Goal: Check status: Check status

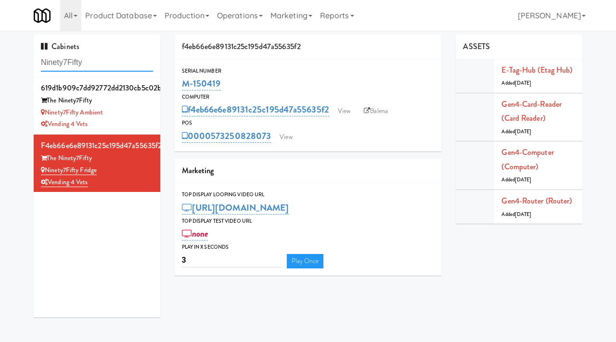
click at [114, 63] on input "Ninety7Fifty" at bounding box center [97, 63] width 112 height 18
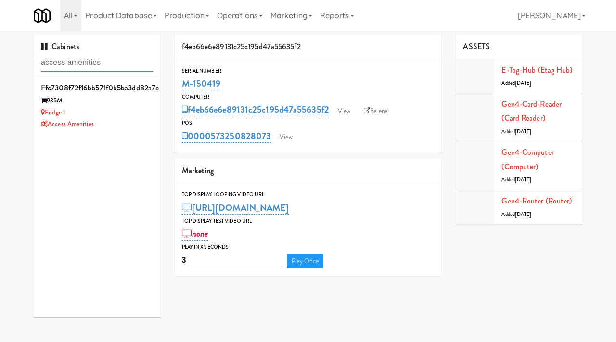
type input "access amenities"
click at [121, 122] on div "Access Amenities" at bounding box center [97, 124] width 112 height 12
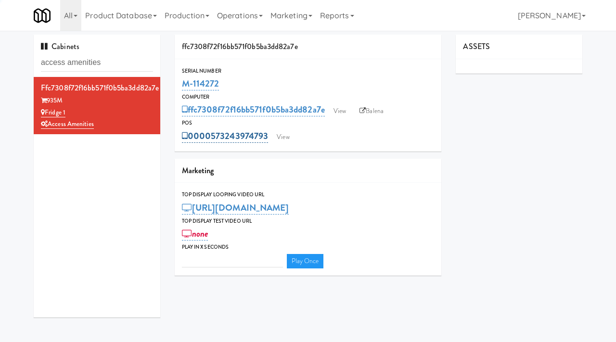
type input "3"
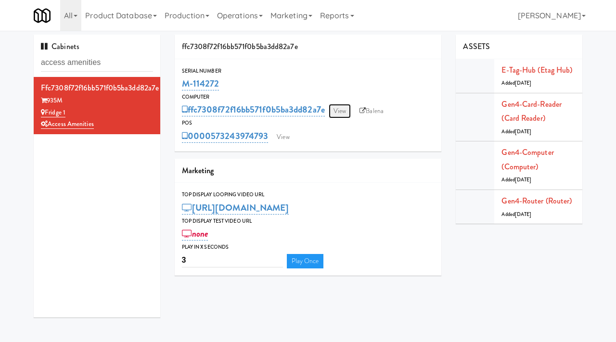
click at [338, 108] on link "View" at bounding box center [340, 111] width 22 height 14
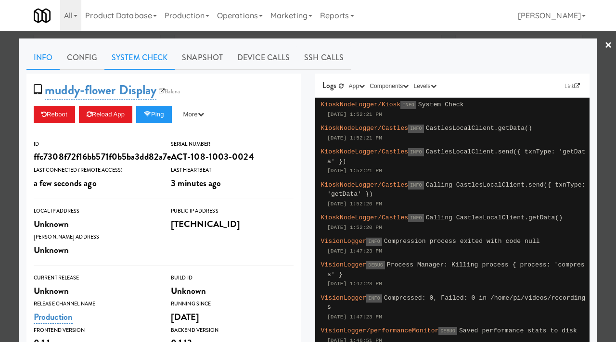
click at [140, 59] on link "System Check" at bounding box center [139, 58] width 70 height 24
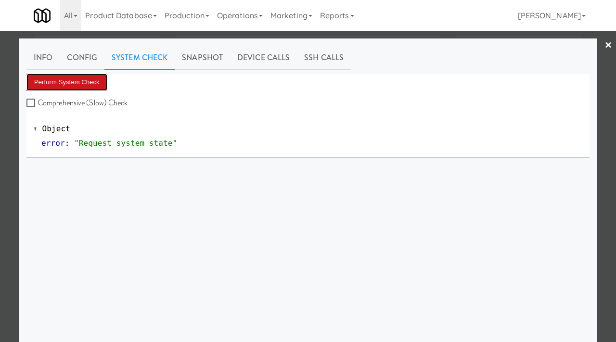
click at [94, 84] on button "Perform System Check" at bounding box center [66, 82] width 81 height 17
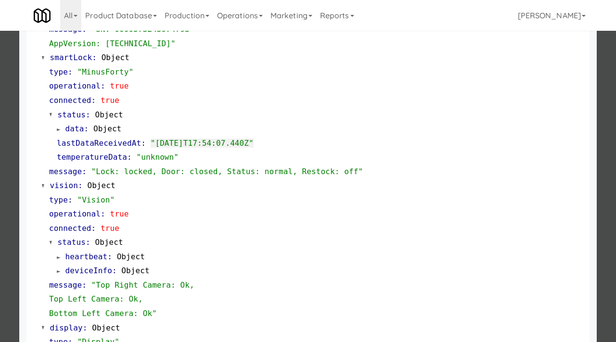
scroll to position [419, 0]
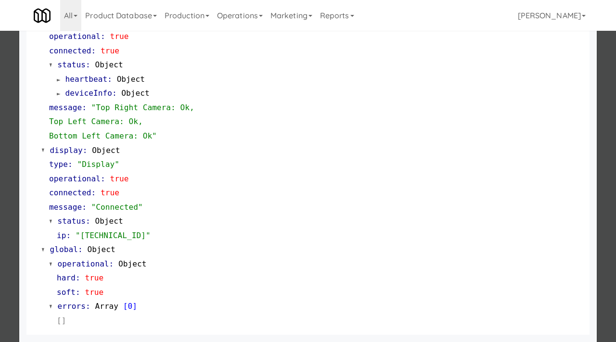
click at [0, 84] on div at bounding box center [308, 171] width 616 height 342
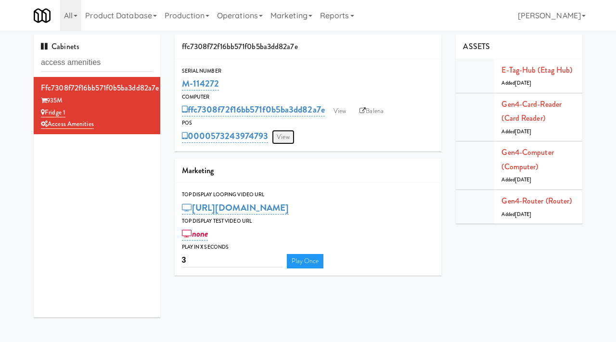
click at [289, 140] on link "View" at bounding box center [283, 137] width 22 height 14
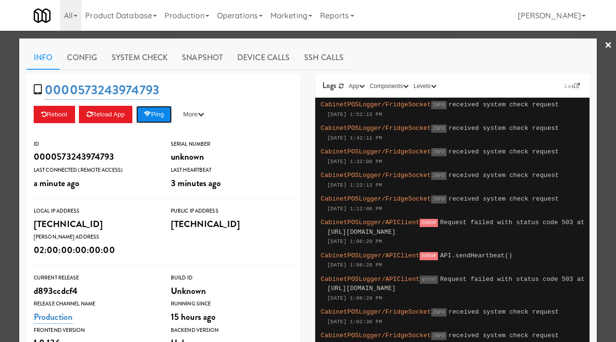
click at [159, 117] on button "Ping" at bounding box center [154, 114] width 36 height 17
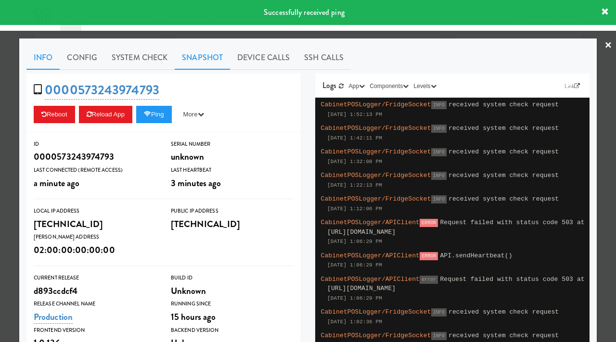
click at [195, 61] on link "Snapshot" at bounding box center [202, 58] width 55 height 24
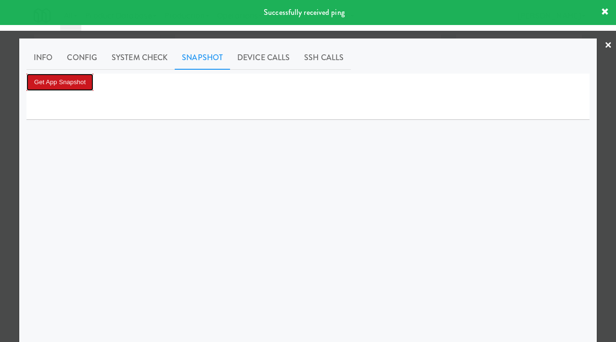
click at [79, 82] on button "Get App Snapshot" at bounding box center [59, 82] width 67 height 17
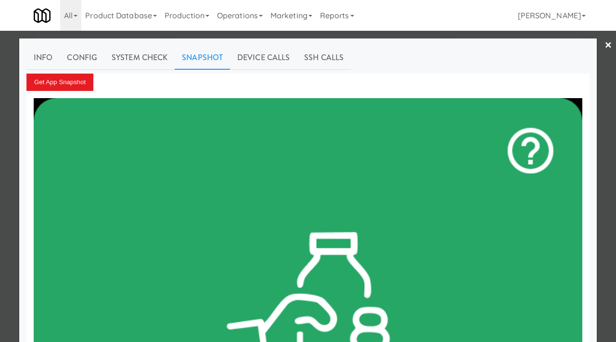
click at [0, 92] on div at bounding box center [308, 171] width 616 height 342
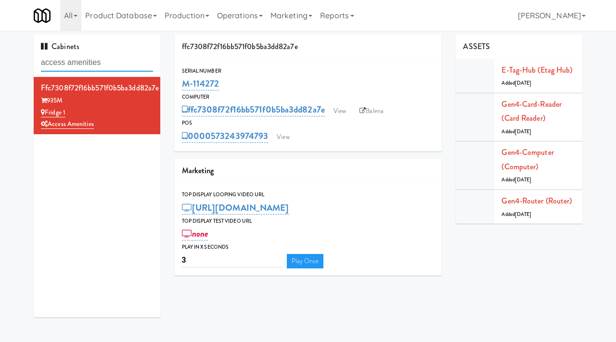
drag, startPoint x: 130, startPoint y: 64, endPoint x: 39, endPoint y: 60, distance: 91.5
click at [39, 60] on div "Cabinets access amenities" at bounding box center [97, 56] width 127 height 42
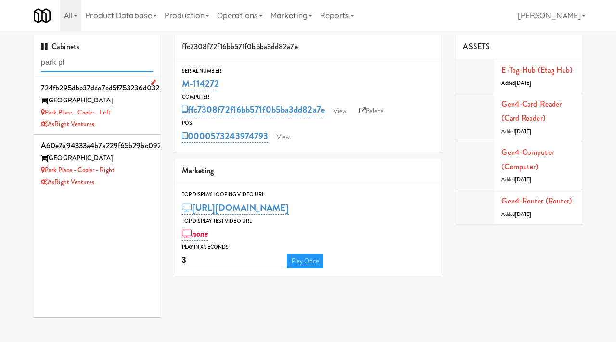
type input "park pl"
click at [134, 118] on div "Park Place - Cooler - Left" at bounding box center [97, 113] width 112 height 12
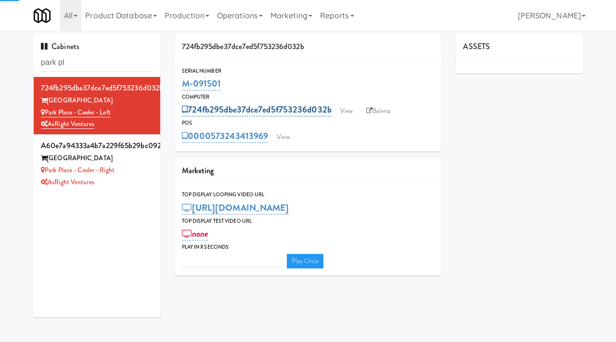
type input "3"
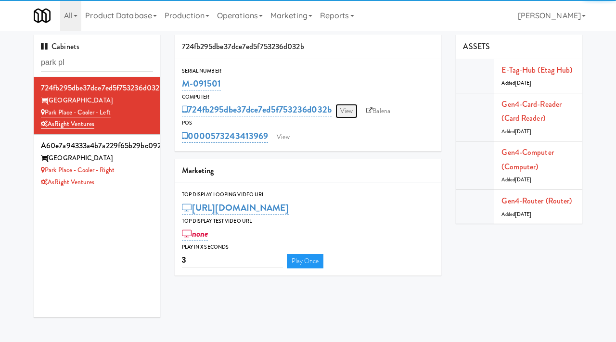
click at [347, 111] on link "View" at bounding box center [346, 111] width 22 height 14
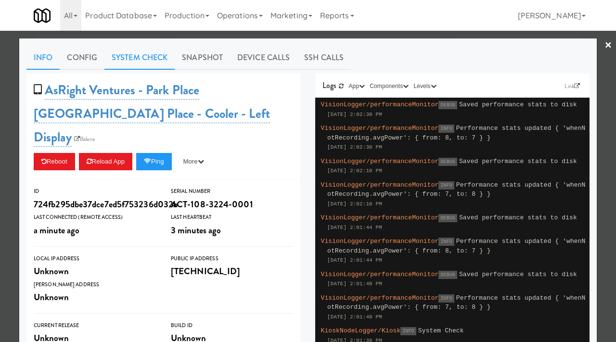
click at [162, 60] on link "System Check" at bounding box center [139, 58] width 70 height 24
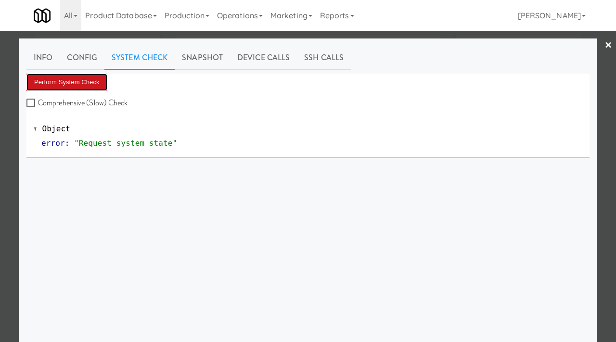
click at [87, 79] on button "Perform System Check" at bounding box center [66, 82] width 81 height 17
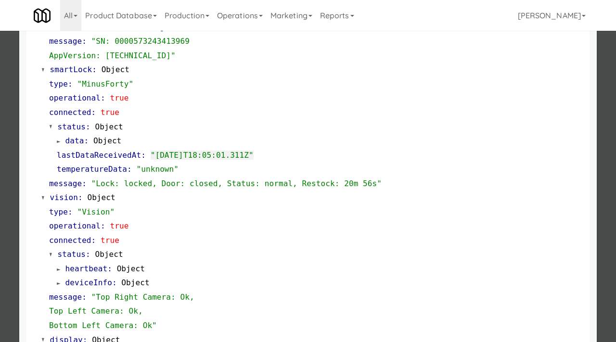
scroll to position [233, 0]
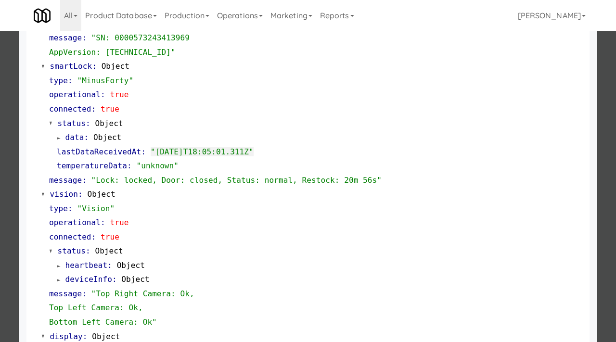
click at [8, 119] on div at bounding box center [308, 171] width 616 height 342
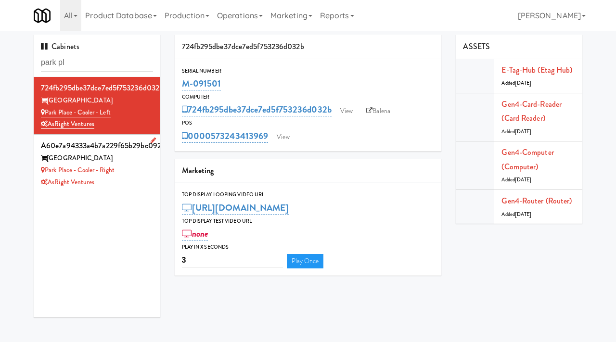
click at [126, 186] on div "AsRight Ventures" at bounding box center [97, 183] width 112 height 12
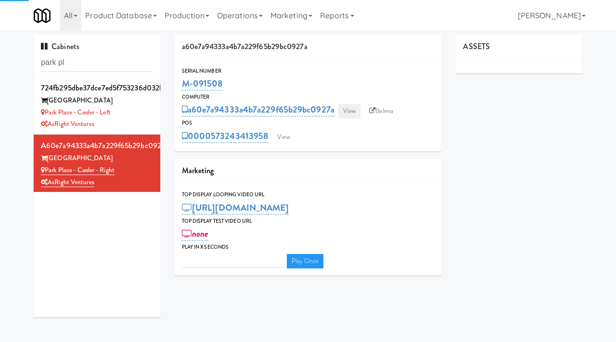
type input "3"
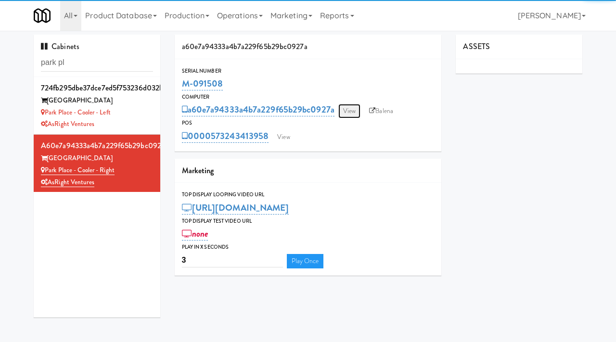
click at [350, 109] on link "View" at bounding box center [349, 111] width 22 height 14
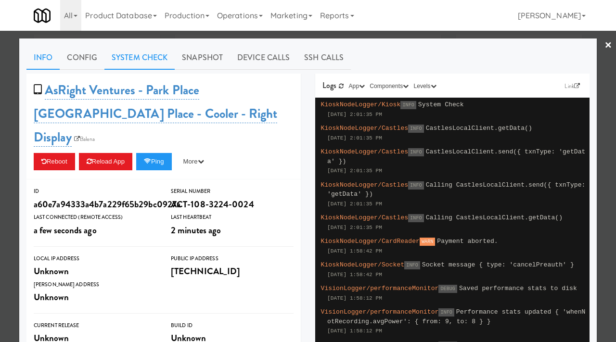
click at [150, 50] on link "System Check" at bounding box center [139, 58] width 70 height 24
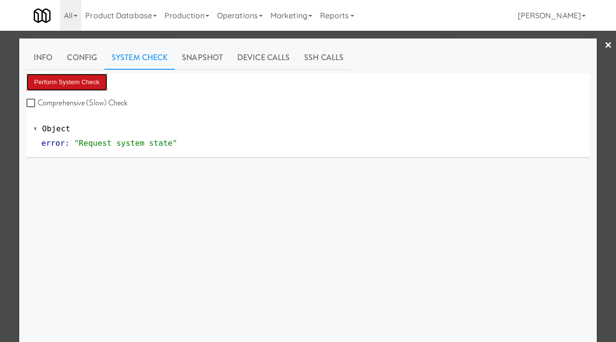
click at [92, 81] on button "Perform System Check" at bounding box center [66, 82] width 81 height 17
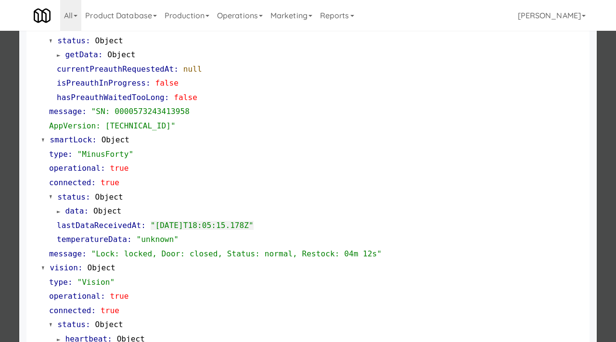
scroll to position [163, 0]
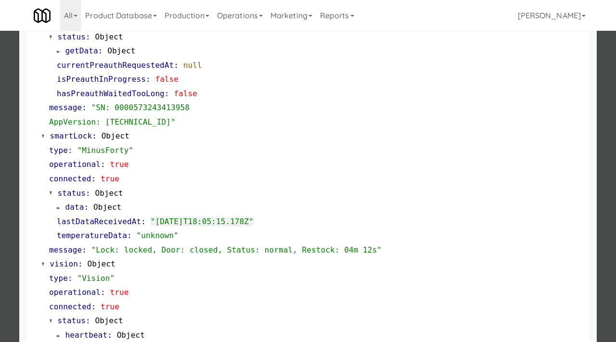
click at [0, 180] on div at bounding box center [308, 171] width 616 height 342
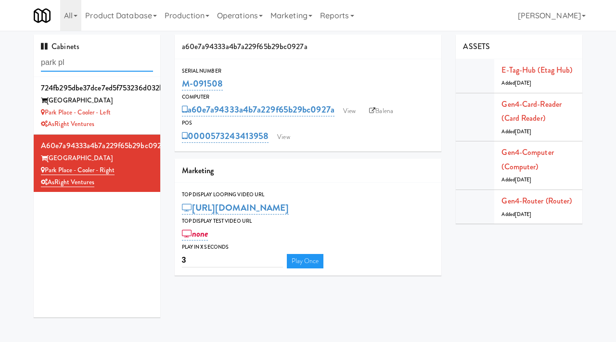
drag, startPoint x: 100, startPoint y: 64, endPoint x: 83, endPoint y: 51, distance: 21.0
click at [83, 51] on div "Cabinets park pl" at bounding box center [97, 56] width 127 height 42
type input "laurel"
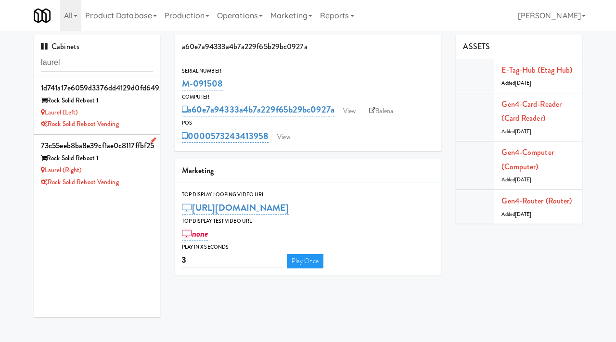
click at [139, 177] on div "Rock Solid Reboot Vending" at bounding box center [97, 183] width 112 height 12
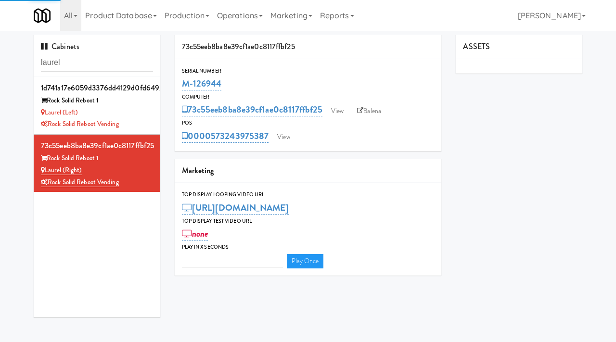
type input "3"
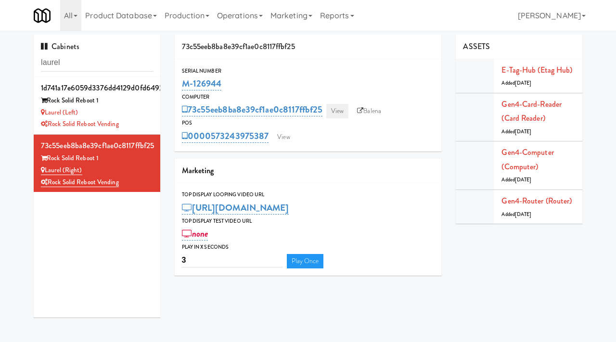
click at [336, 112] on link "View" at bounding box center [337, 111] width 22 height 14
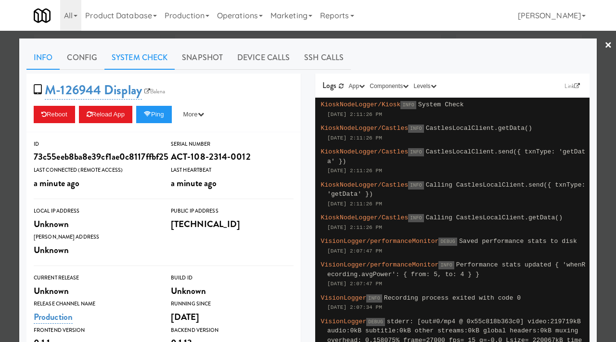
click at [136, 57] on link "System Check" at bounding box center [139, 58] width 70 height 24
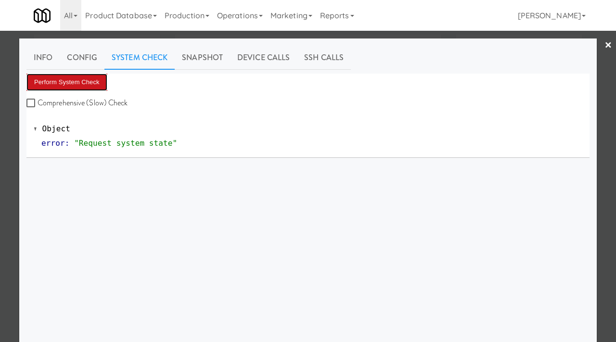
click at [78, 86] on button "Perform System Check" at bounding box center [66, 82] width 81 height 17
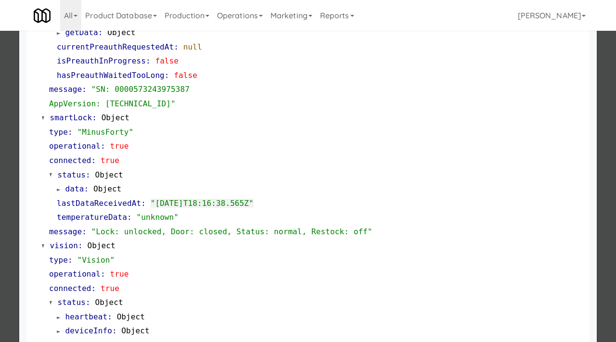
scroll to position [287, 0]
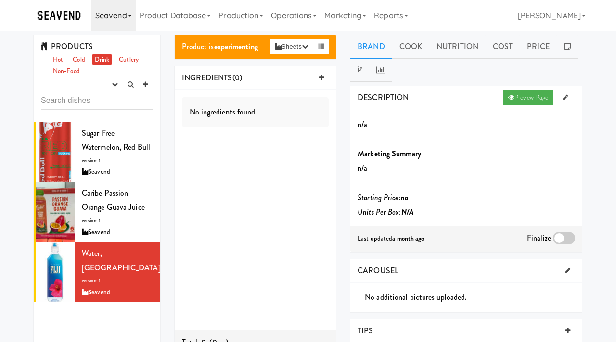
click at [117, 26] on link "Seavend" at bounding box center [113, 15] width 44 height 31
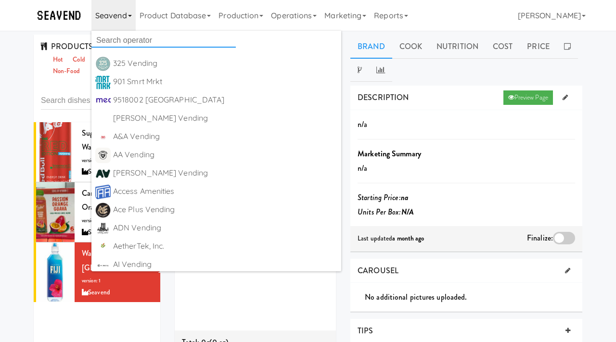
click at [115, 40] on input "text" at bounding box center [163, 40] width 144 height 14
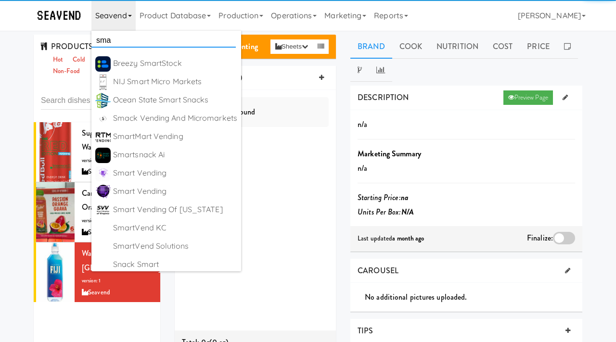
type input "smac"
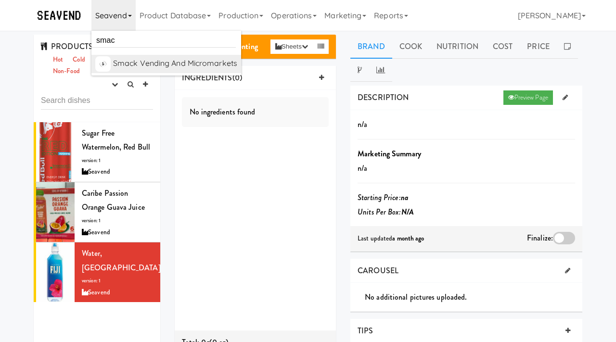
click at [157, 65] on div "Smack Vending and Micromarkets" at bounding box center [175, 63] width 124 height 14
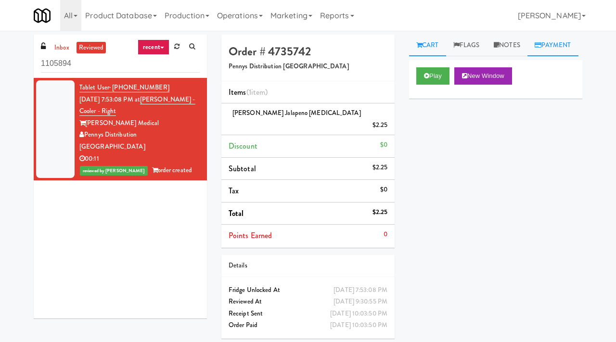
click at [527, 56] on link "Payment" at bounding box center [552, 46] width 51 height 22
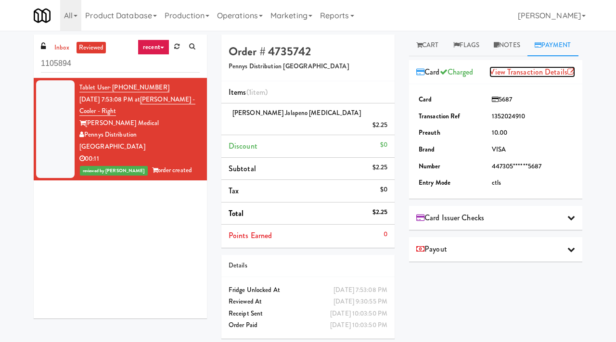
click at [534, 77] on link "View Transaction Details" at bounding box center [532, 71] width 86 height 11
drag, startPoint x: 313, startPoint y: 46, endPoint x: 270, endPoint y: 48, distance: 43.3
click at [270, 48] on h4 "Order # 4735742" at bounding box center [308, 51] width 159 height 13
copy h4 "4735742"
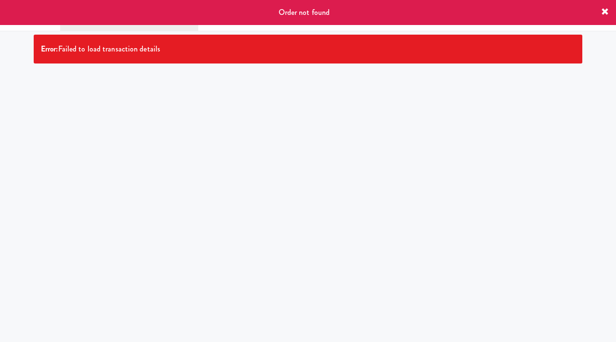
click at [609, 13] on div "Order not found" at bounding box center [308, 12] width 616 height 25
click at [606, 13] on icon at bounding box center [605, 12] width 8 height 8
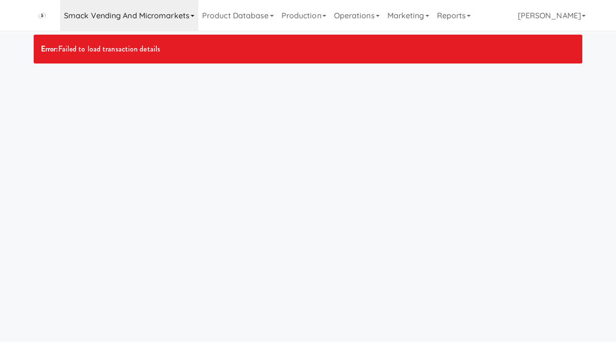
click at [183, 16] on link "Smack Vending and Micromarkets" at bounding box center [129, 15] width 138 height 31
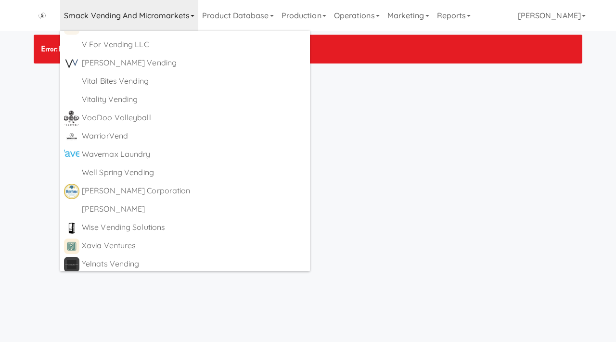
scroll to position [6185, 0]
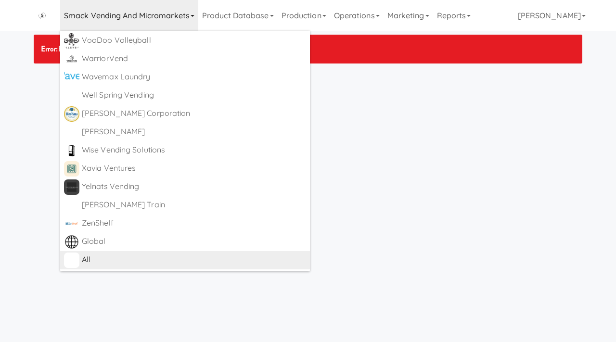
click at [97, 256] on div "All" at bounding box center [194, 260] width 224 height 14
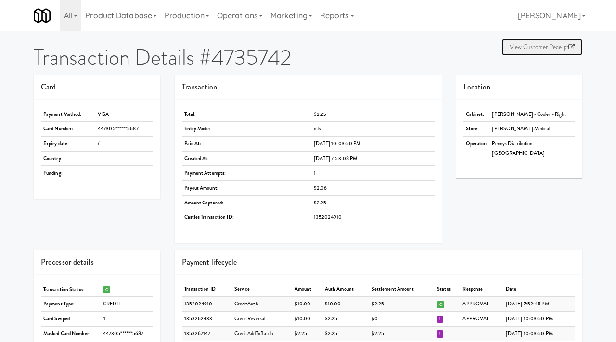
click at [521, 48] on link "View Customer Receipt" at bounding box center [542, 46] width 80 height 17
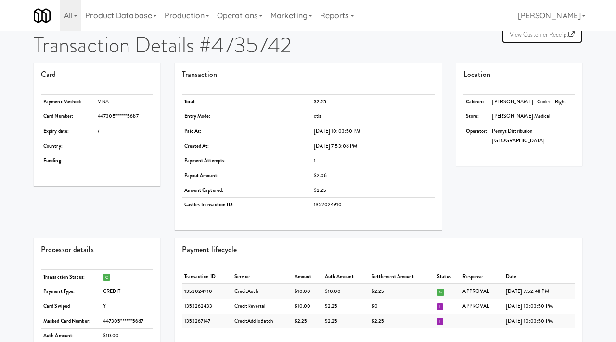
scroll to position [13, 0]
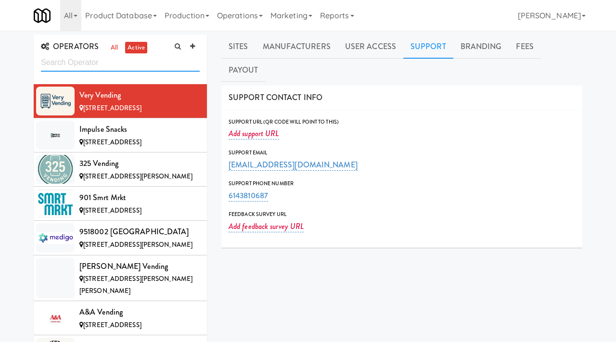
click at [87, 63] on input "text" at bounding box center [120, 63] width 159 height 18
type input "pennys"
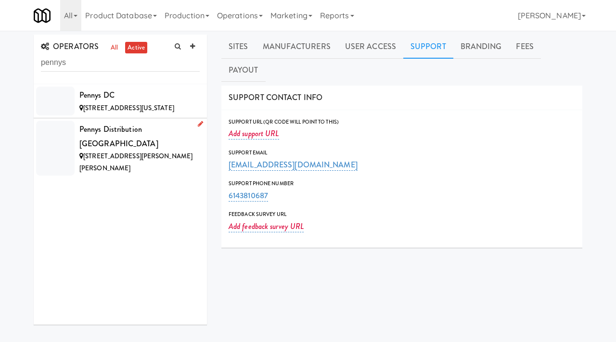
click at [125, 132] on div "Pennys Distribution [GEOGRAPHIC_DATA]" at bounding box center [139, 136] width 120 height 28
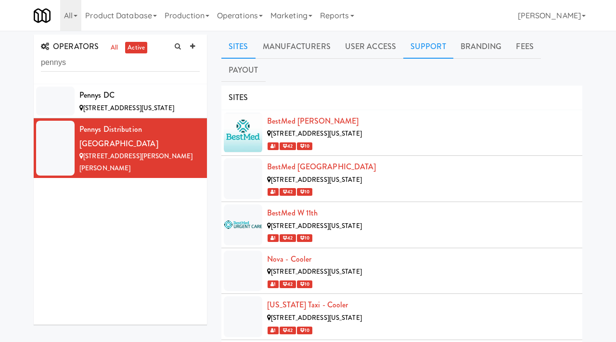
click at [429, 47] on link "Support" at bounding box center [428, 47] width 50 height 24
